Goal: Information Seeking & Learning: Learn about a topic

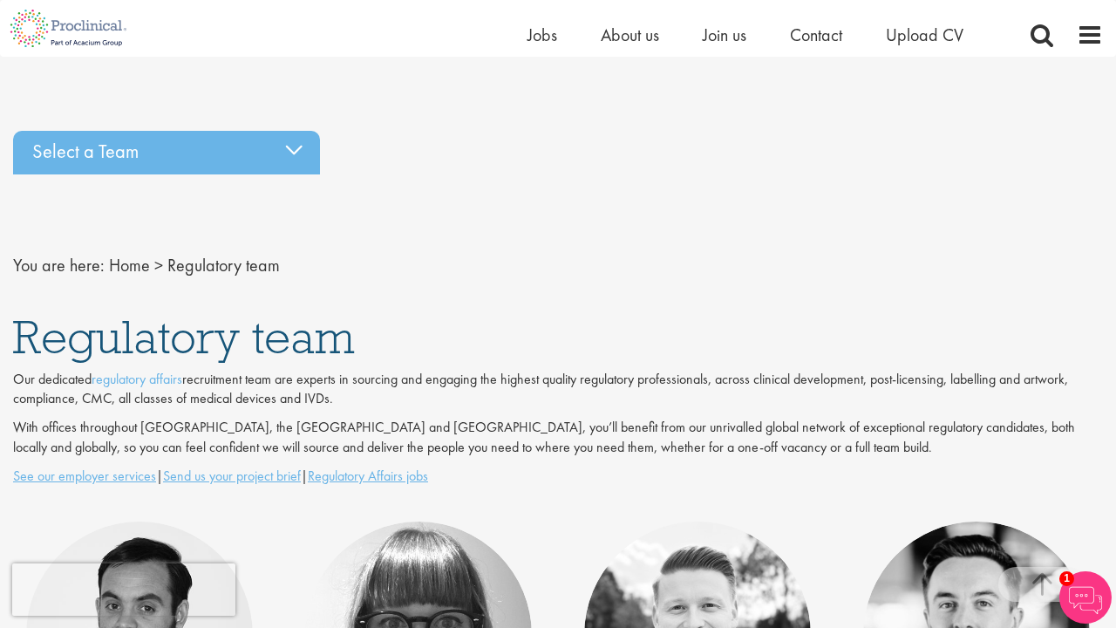
scroll to position [719, 0]
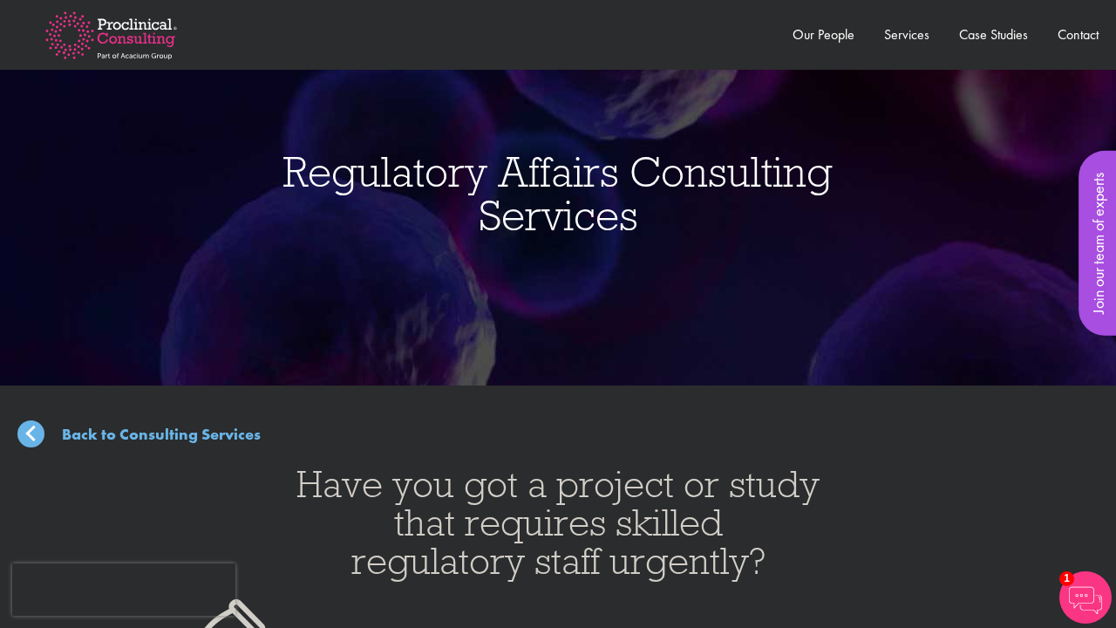
scroll to position [3057, 0]
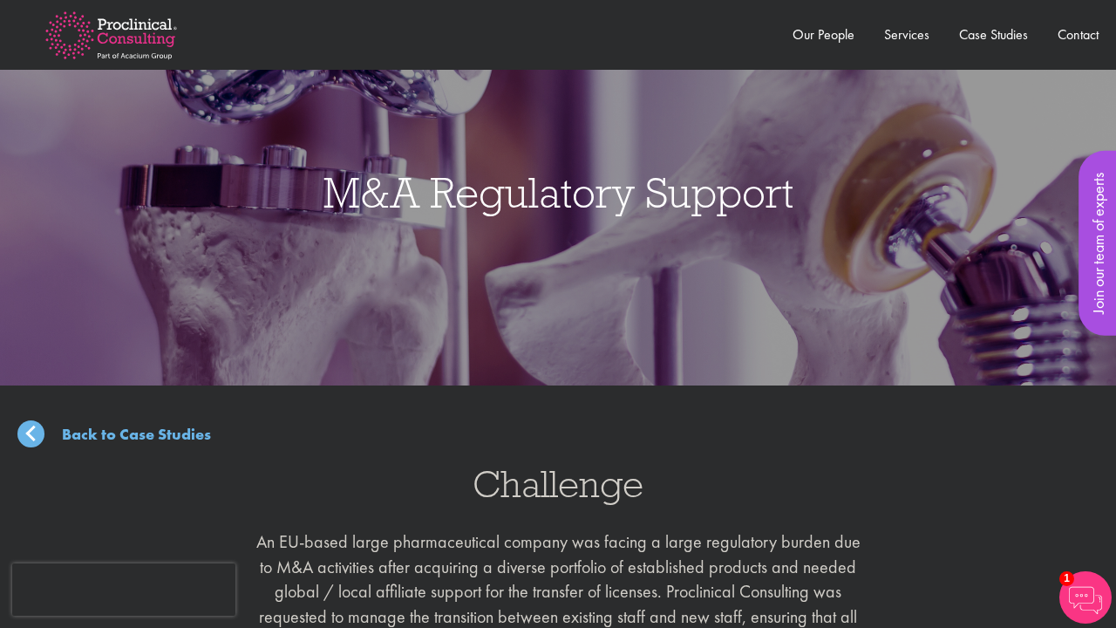
scroll to position [1309, 0]
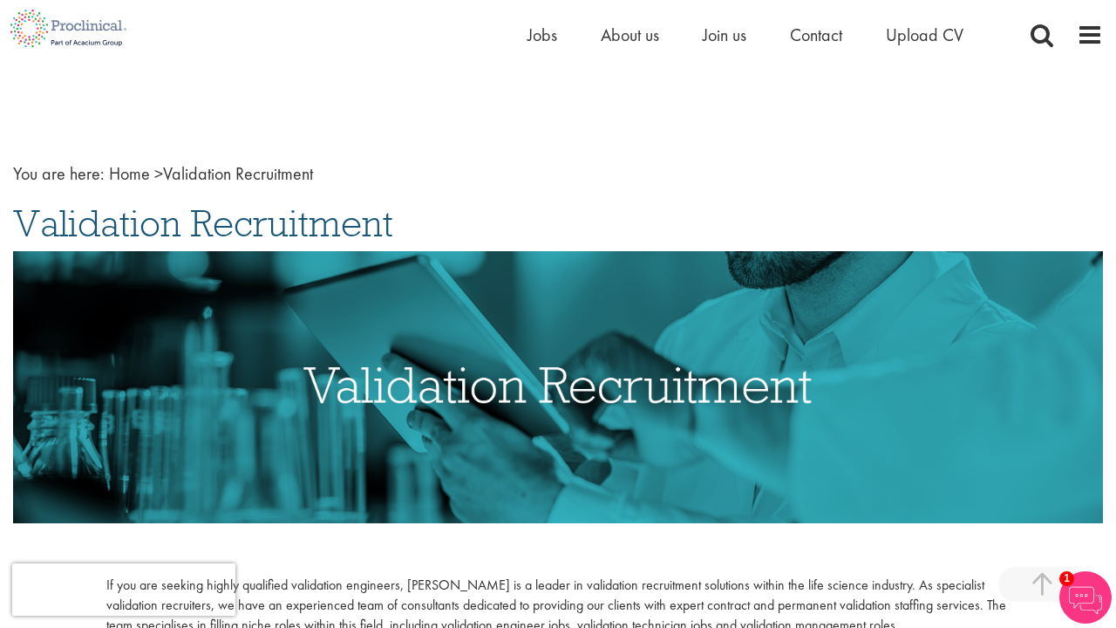
scroll to position [2019, 0]
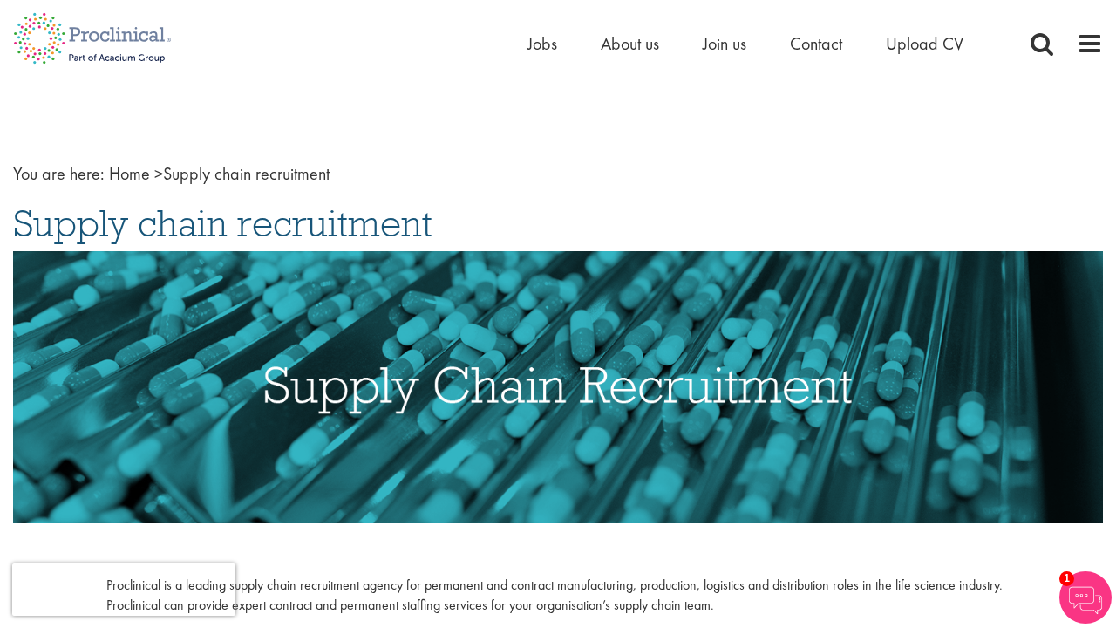
scroll to position [3642, 0]
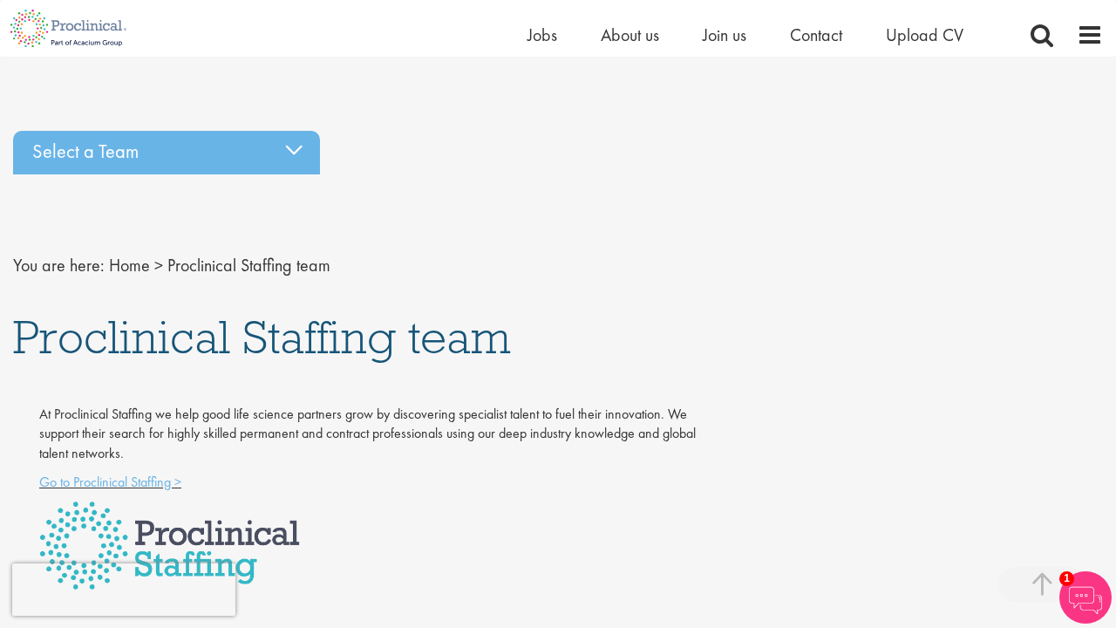
scroll to position [8349, 0]
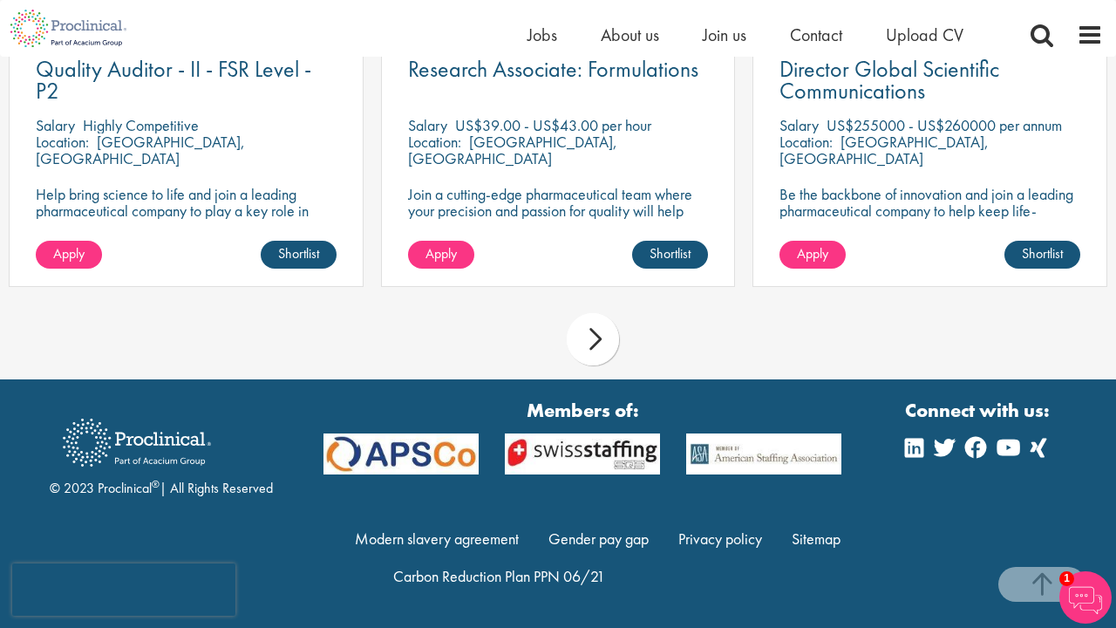
scroll to position [1734, 0]
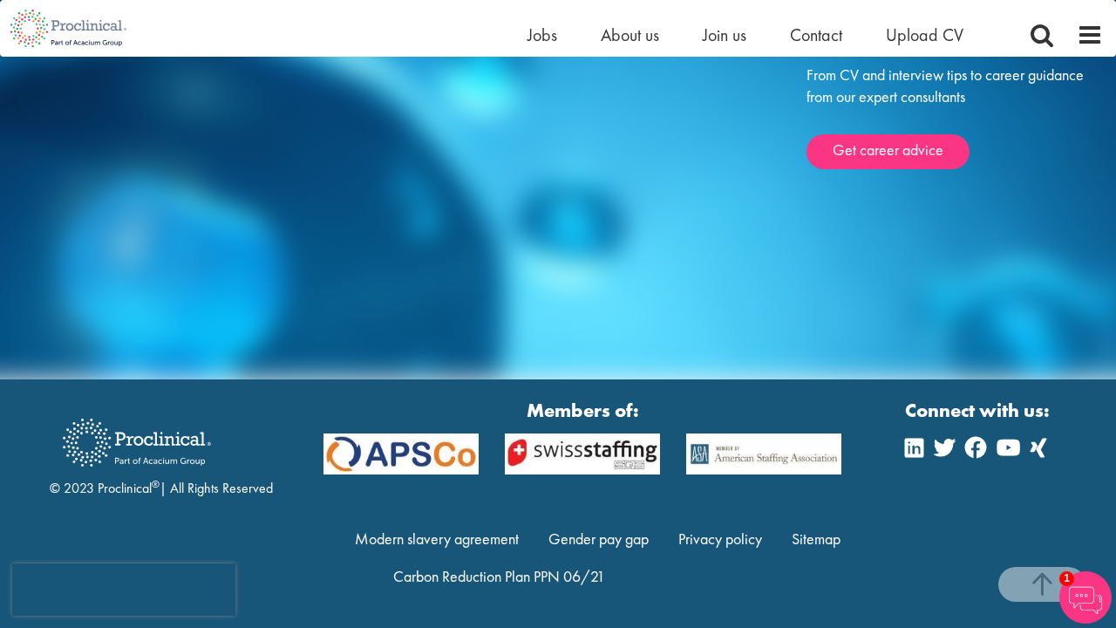
scroll to position [2861, 0]
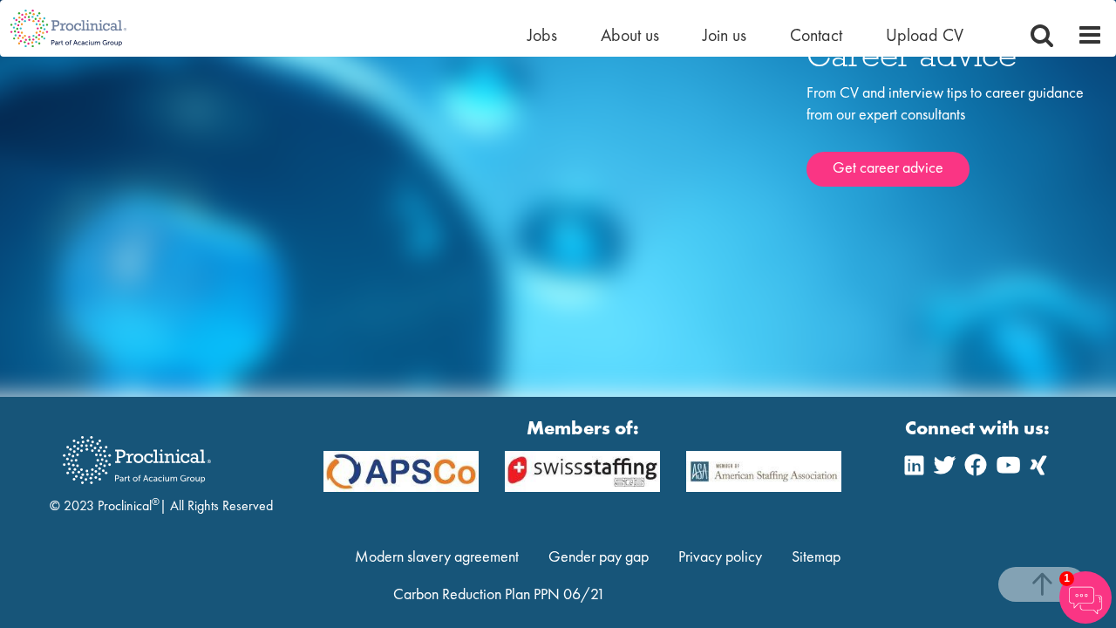
scroll to position [2861, 0]
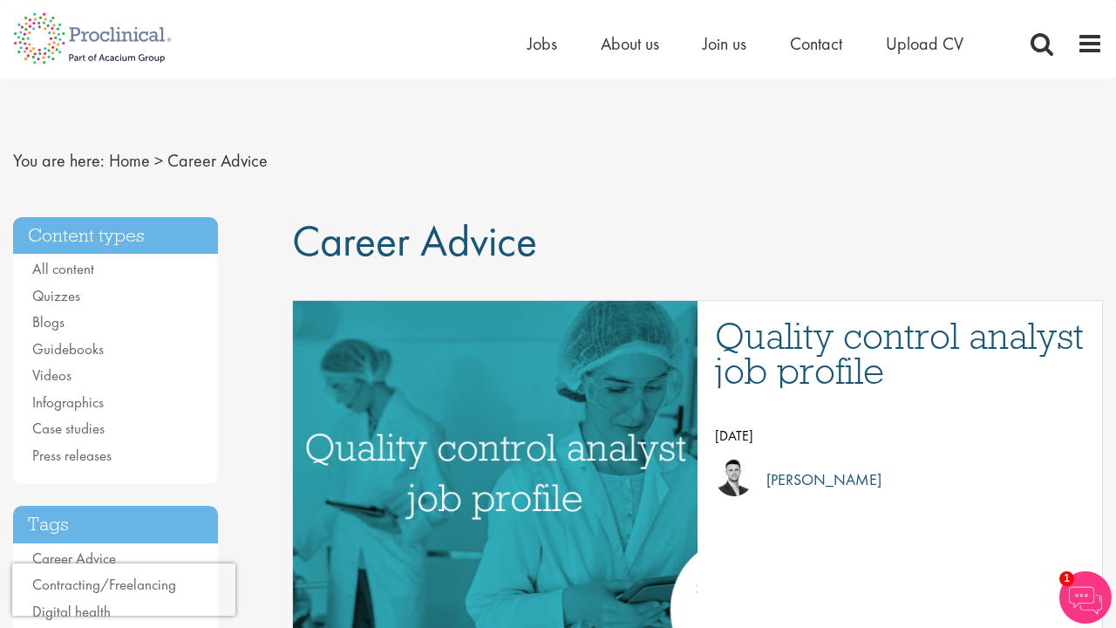
scroll to position [4869, 0]
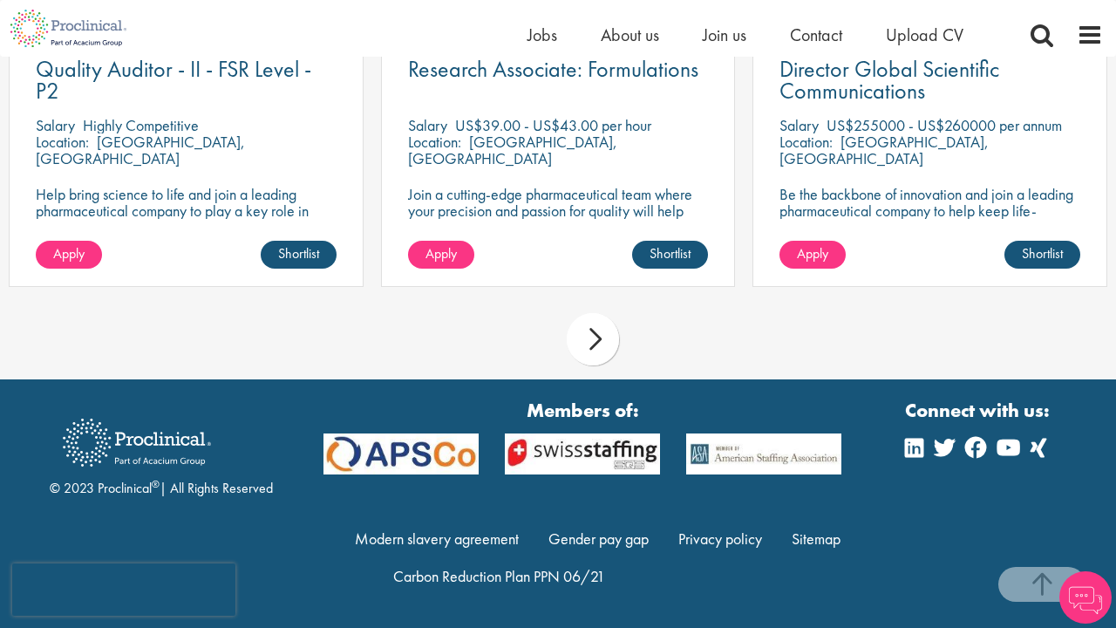
scroll to position [2074, 0]
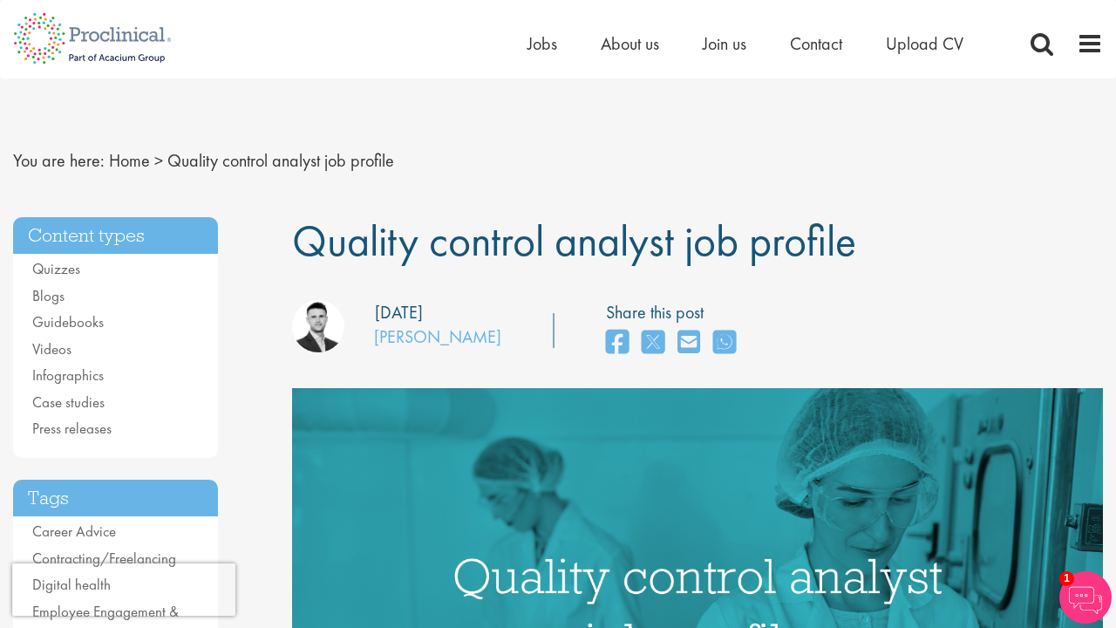
scroll to position [8835, 0]
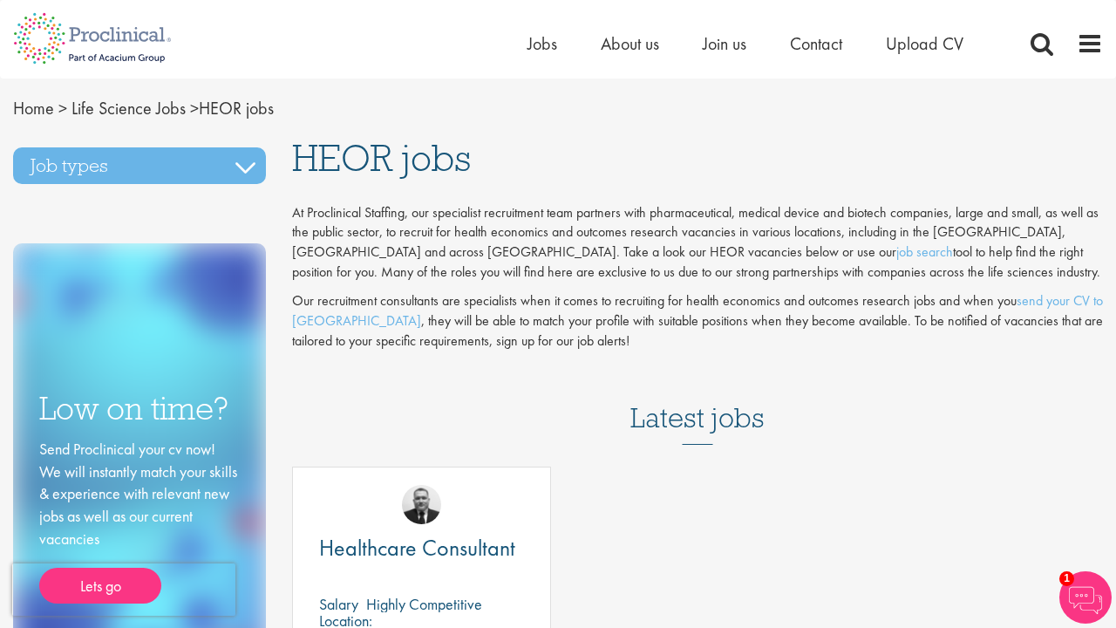
scroll to position [1241, 0]
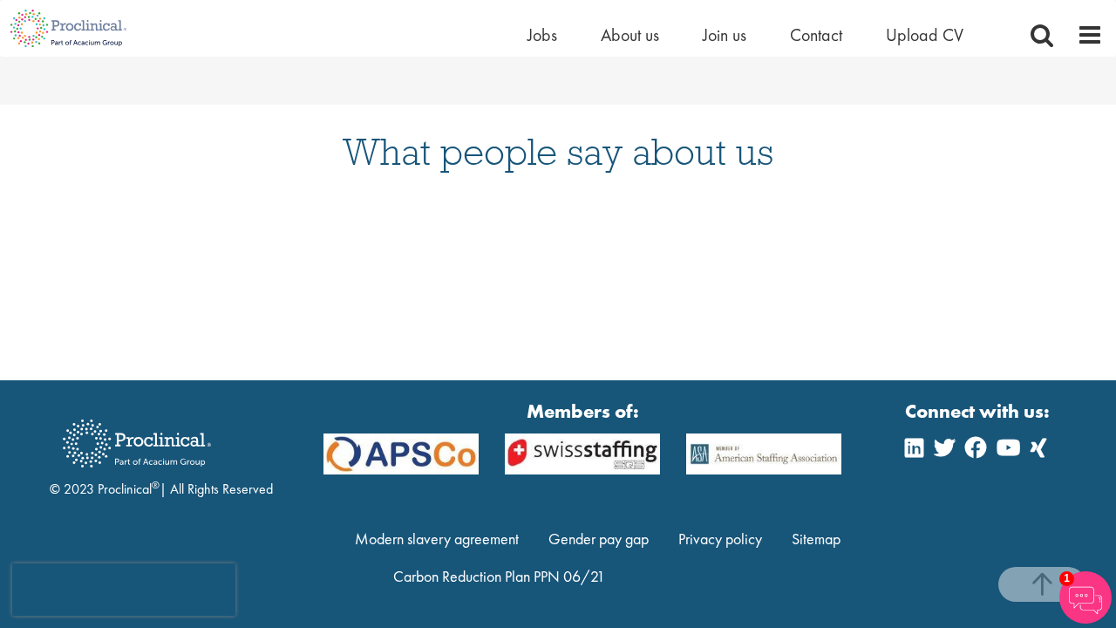
scroll to position [2205, 0]
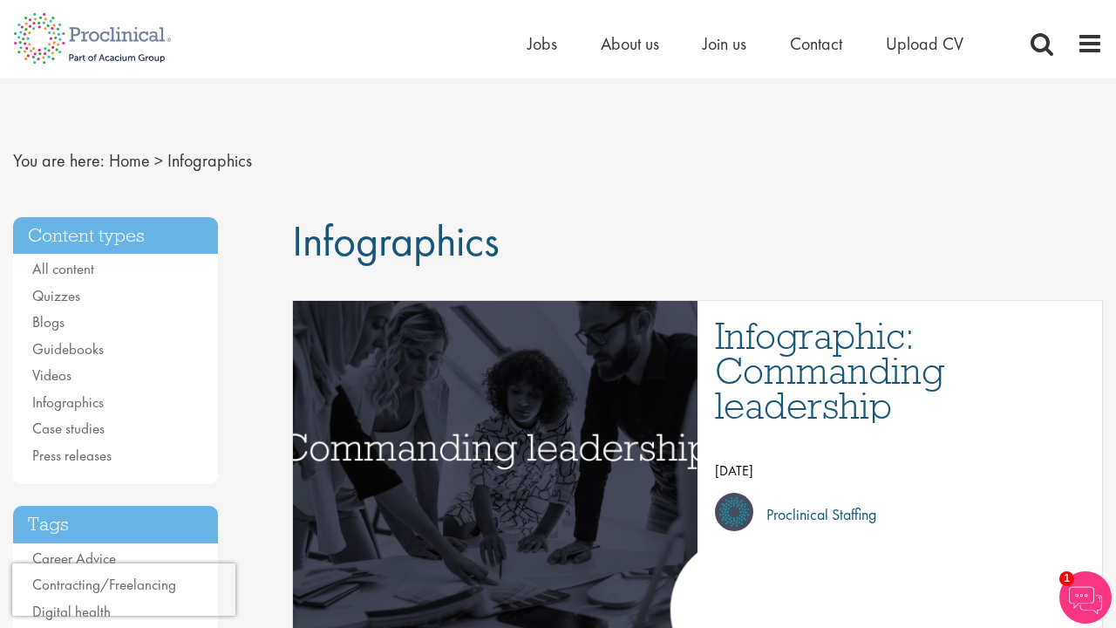
scroll to position [4529, 0]
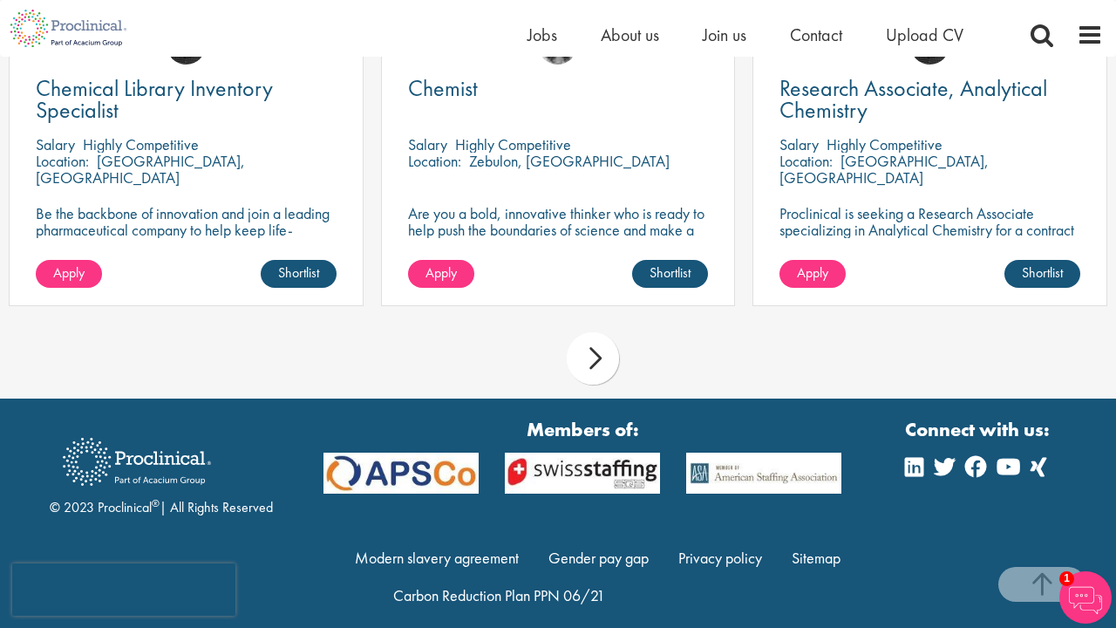
scroll to position [1626, 0]
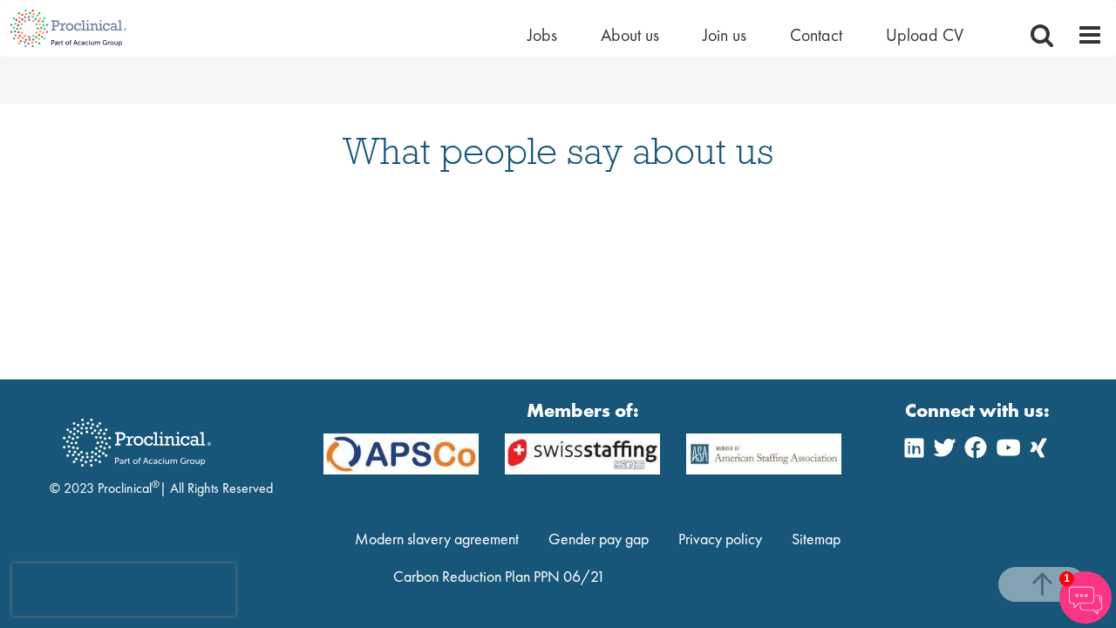
scroll to position [1275, 0]
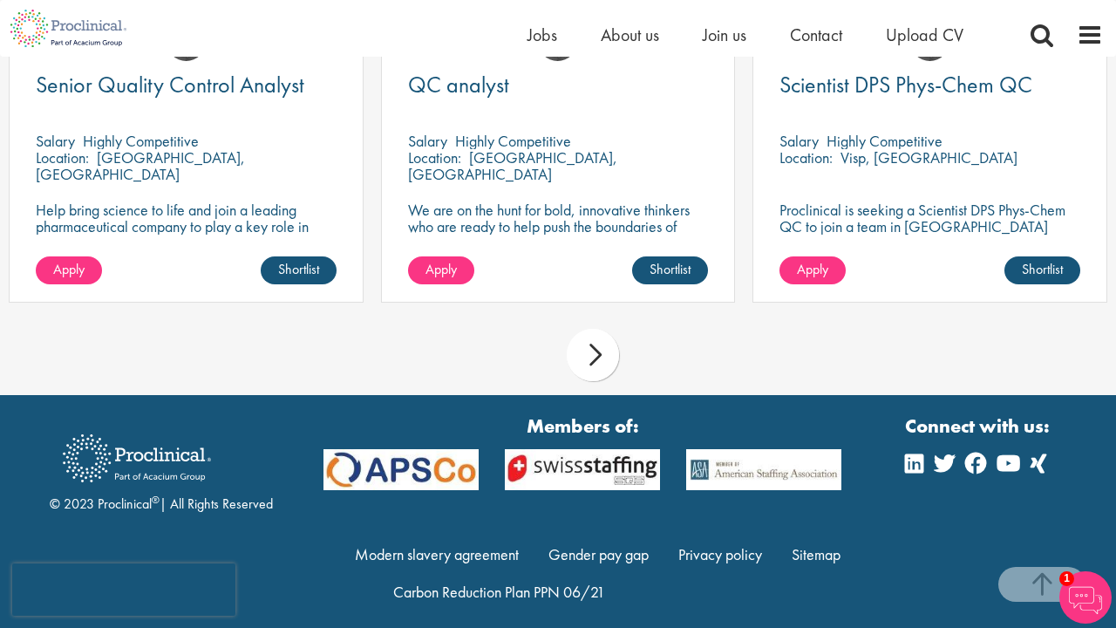
scroll to position [1545, 0]
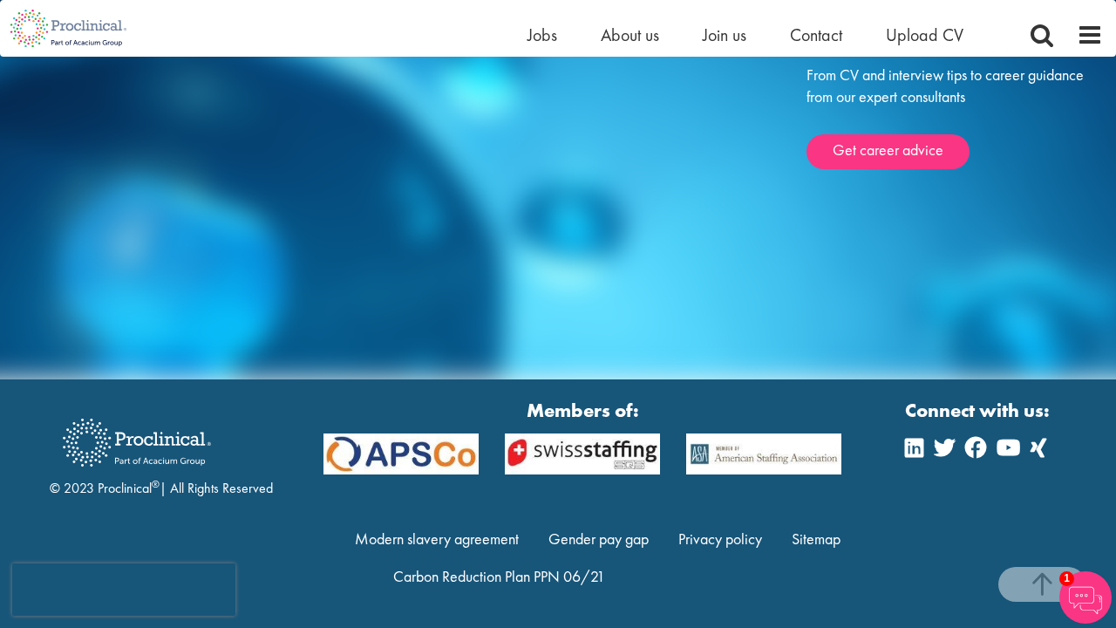
scroll to position [2861, 0]
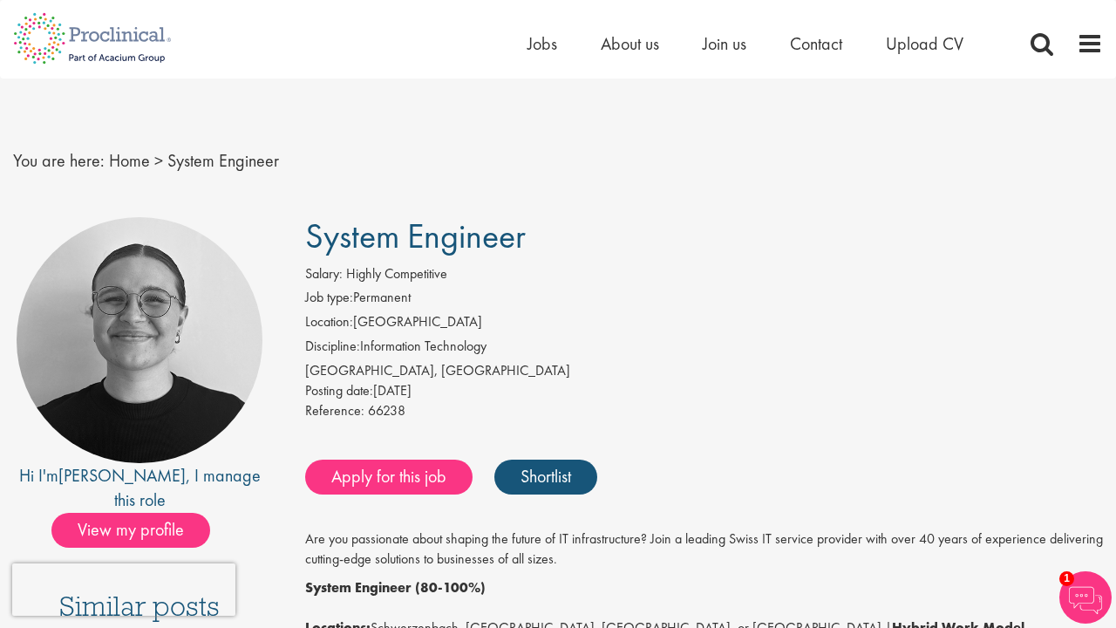
scroll to position [4503, 0]
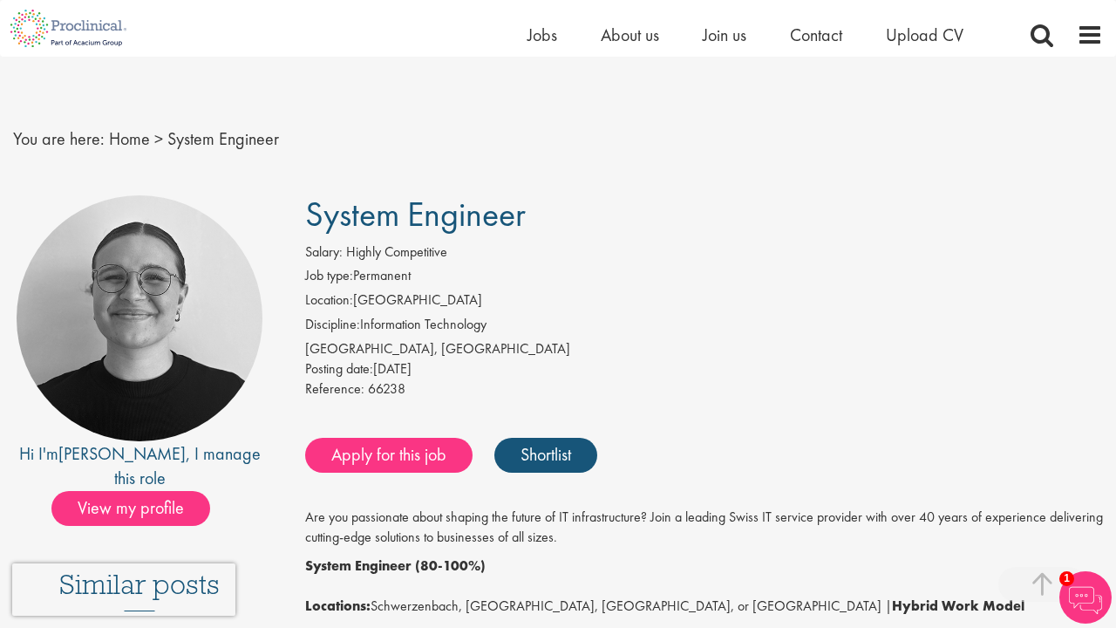
scroll to position [2186, 0]
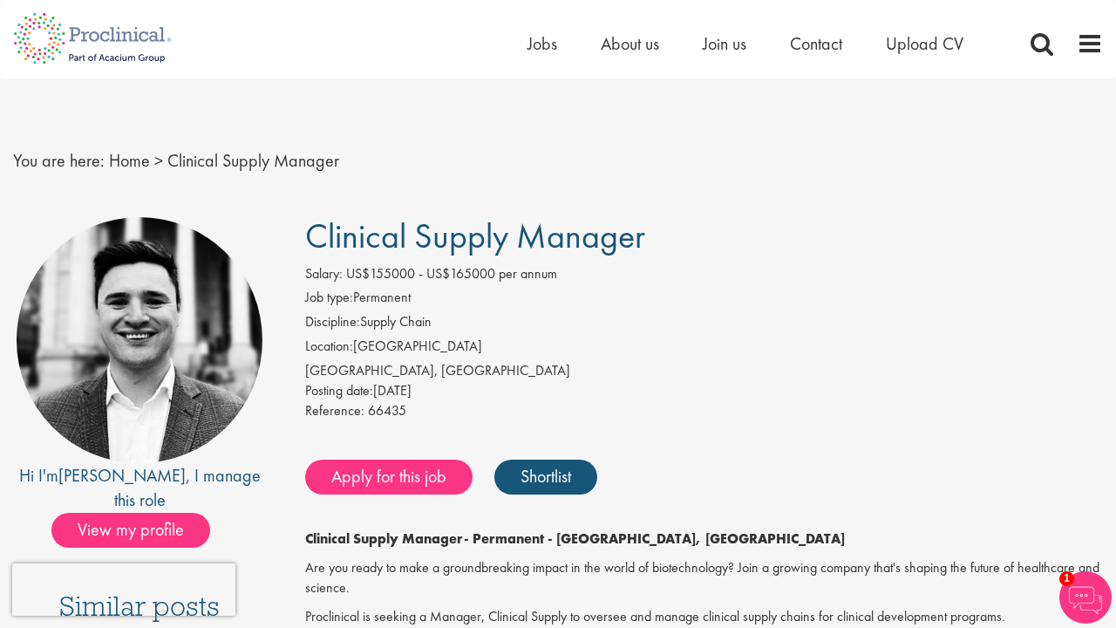
scroll to position [1700, 0]
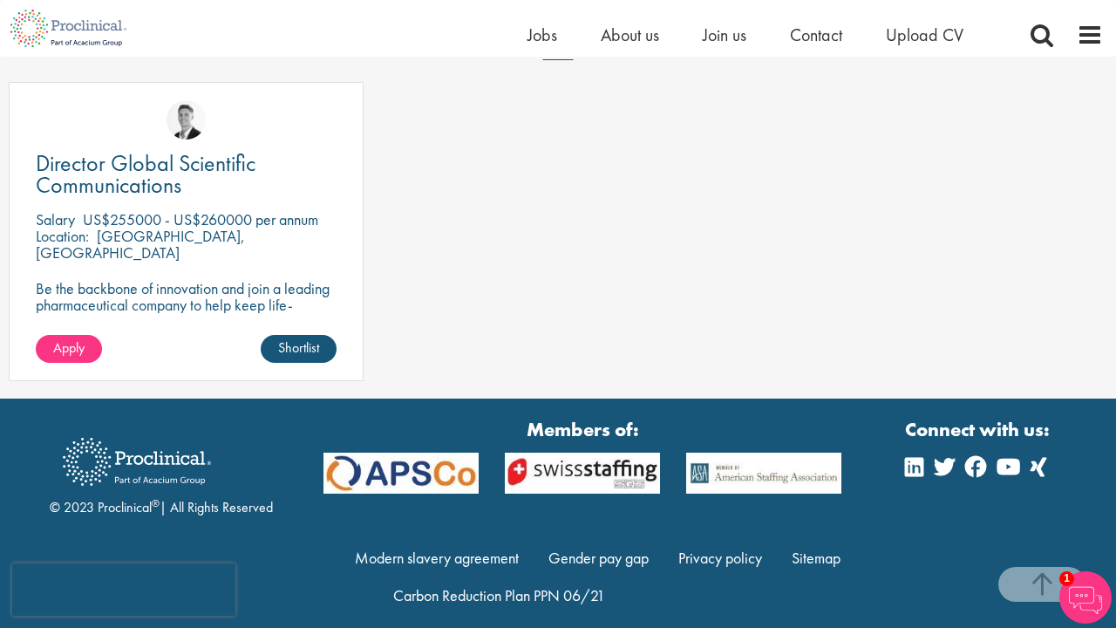
scroll to position [1495, 0]
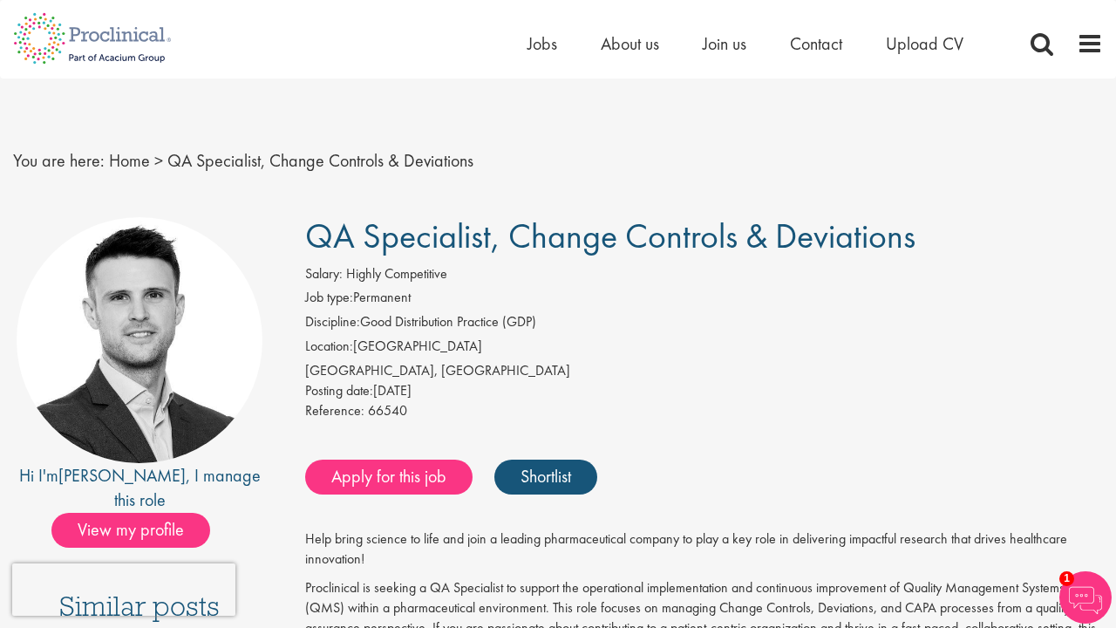
scroll to position [1312, 0]
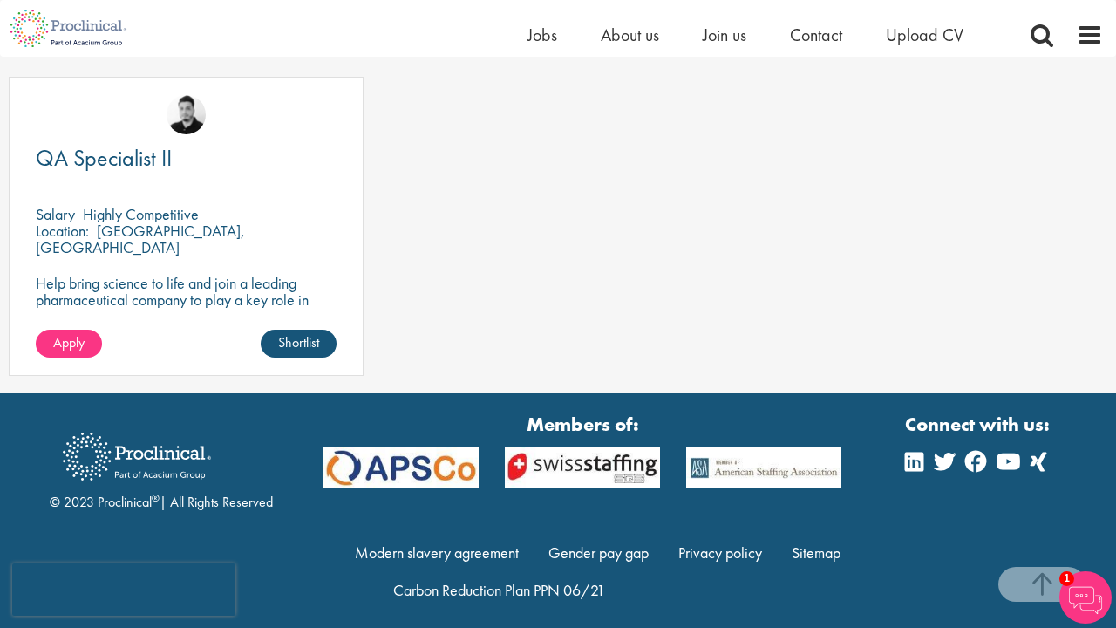
scroll to position [1532, 0]
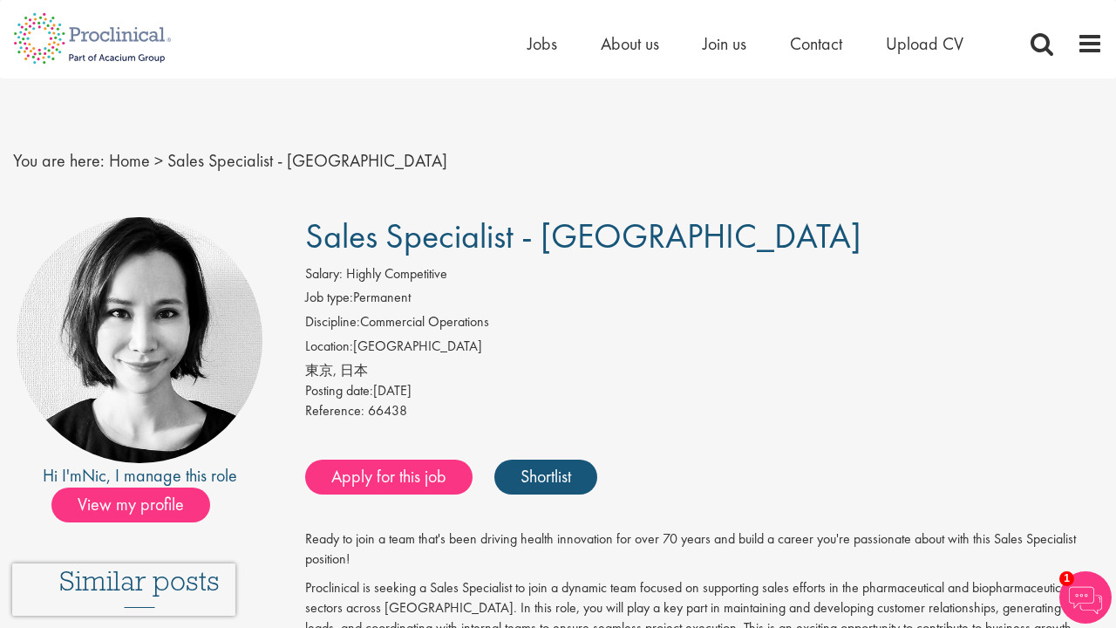
scroll to position [2156, 0]
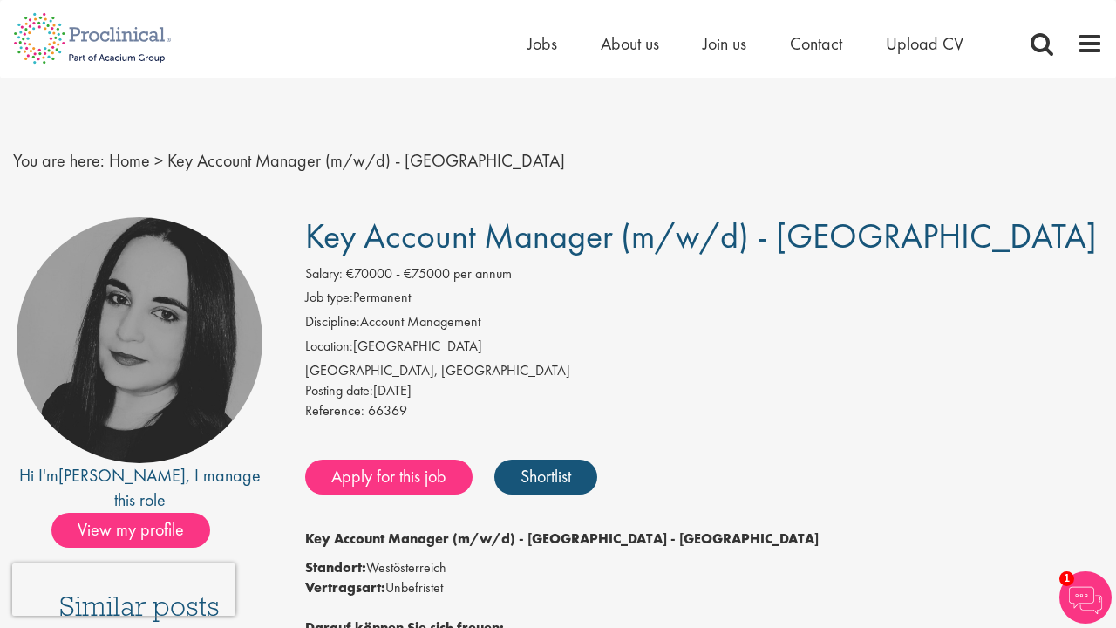
scroll to position [2328, 0]
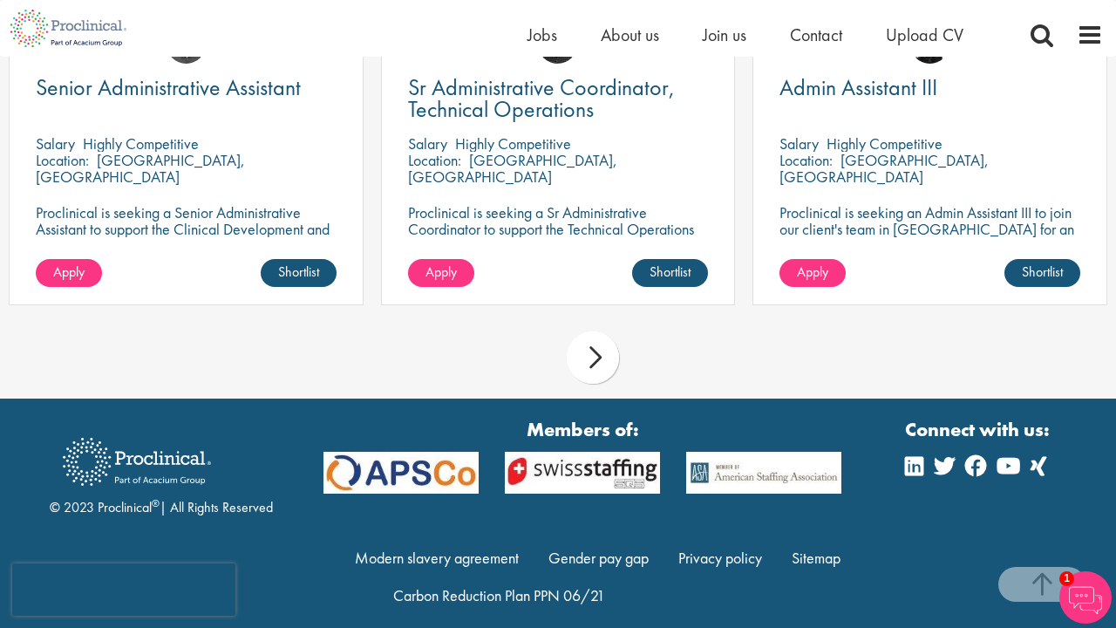
scroll to position [1659, 0]
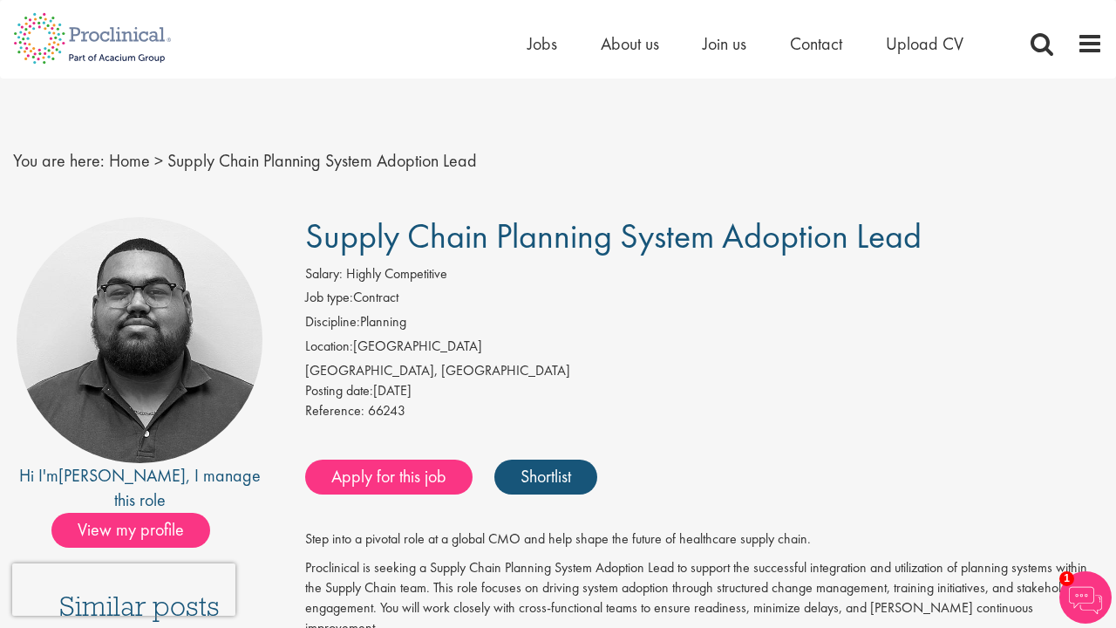
scroll to position [1480, 0]
